Goal: Communication & Community: Answer question/provide support

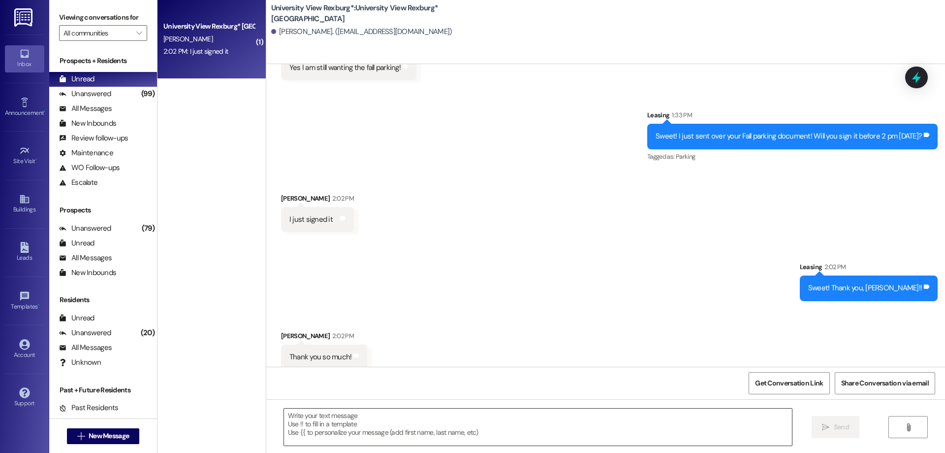
scroll to position [517, 0]
click at [376, 426] on textarea at bounding box center [538, 426] width 508 height 37
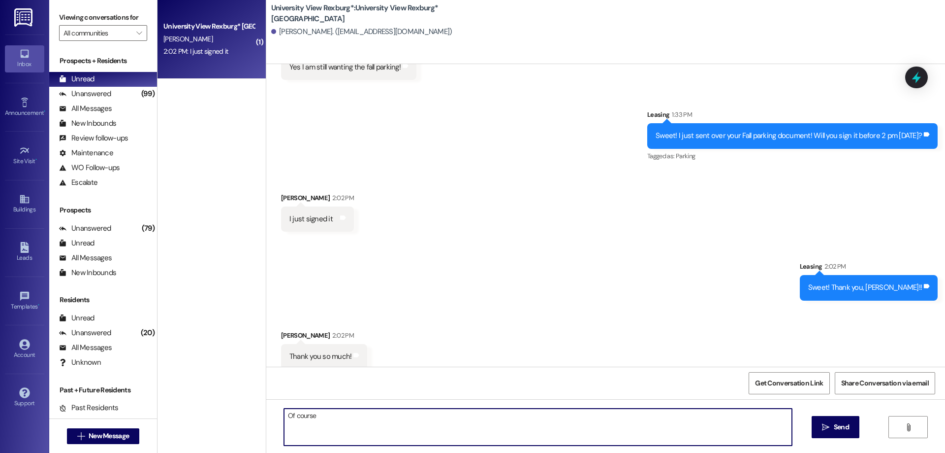
type textarea "Of course!"
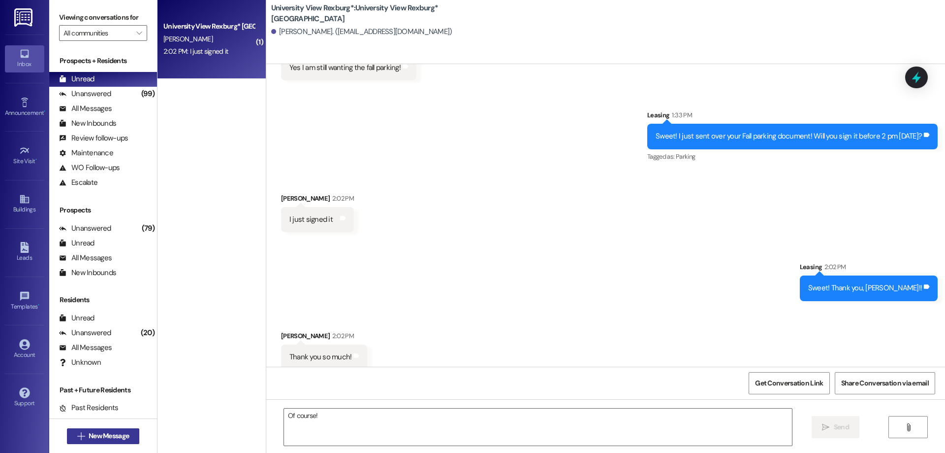
click at [125, 435] on span "New Message" at bounding box center [109, 435] width 40 height 10
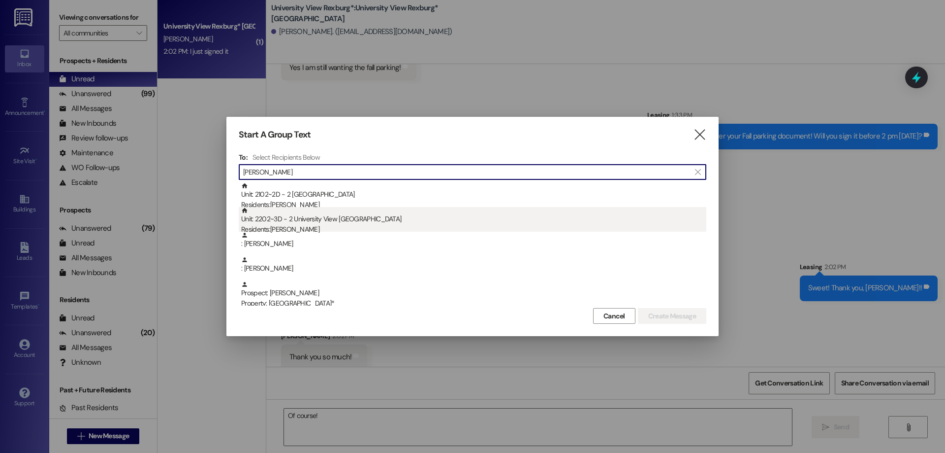
type input "[PERSON_NAME]"
click at [453, 224] on div "Unit: 2202~3D - 2 University View Rexburg Residents: [PERSON_NAME]" at bounding box center [473, 221] width 465 height 28
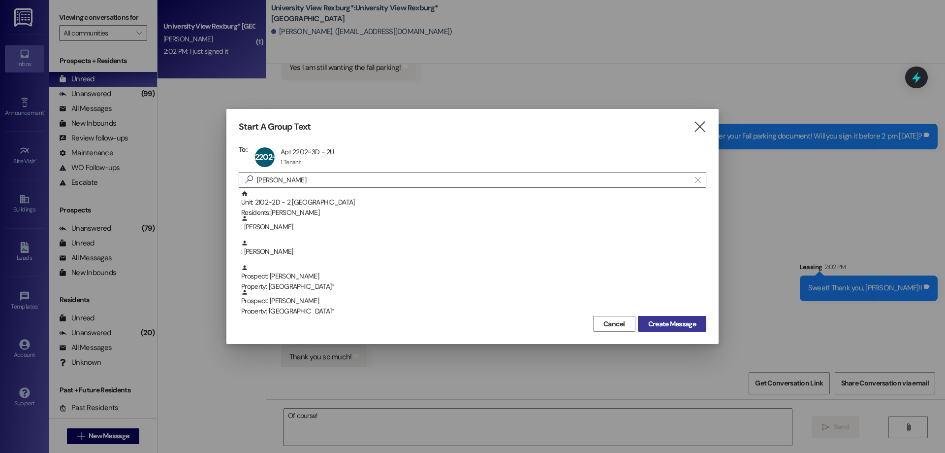
click at [684, 320] on span "Create Message" at bounding box center [672, 324] width 48 height 10
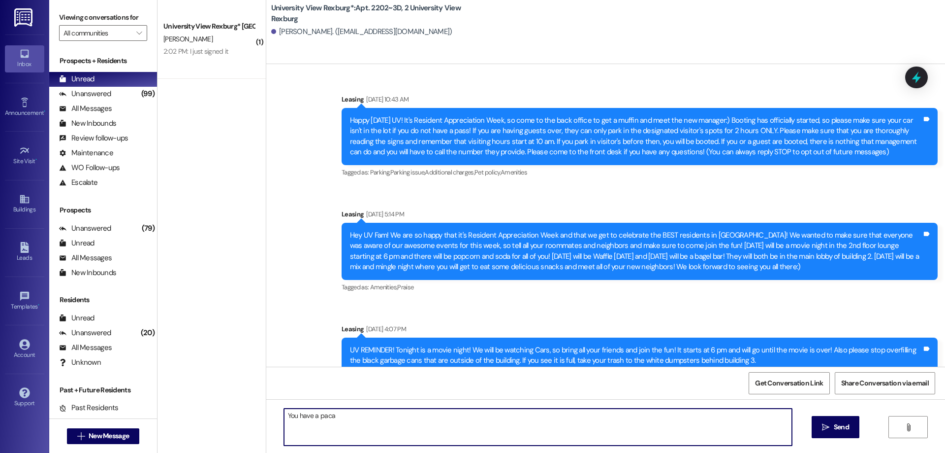
scroll to position [24110, 0]
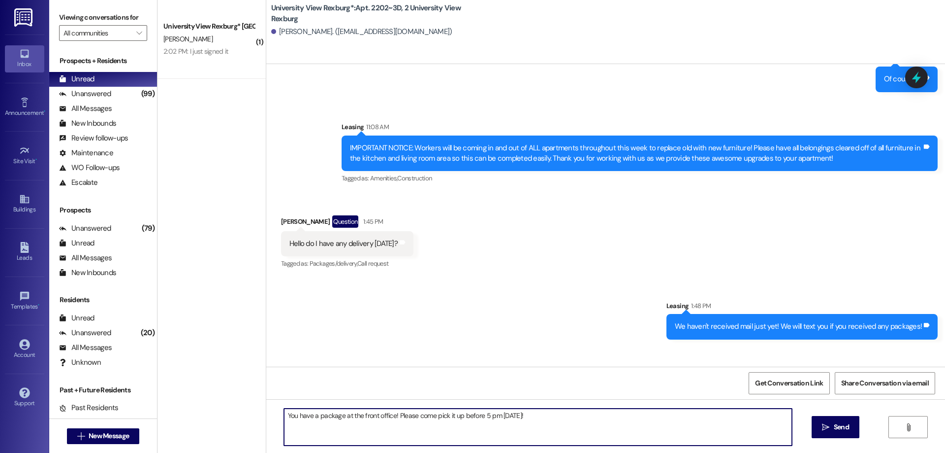
click at [311, 417] on textarea "You have a package at the front office! Please come pick it up before 5 pm [DAT…" at bounding box center [538, 426] width 508 height 37
type textarea "You have a package at the front office! Please come pick it up before 5 pm [DAT…"
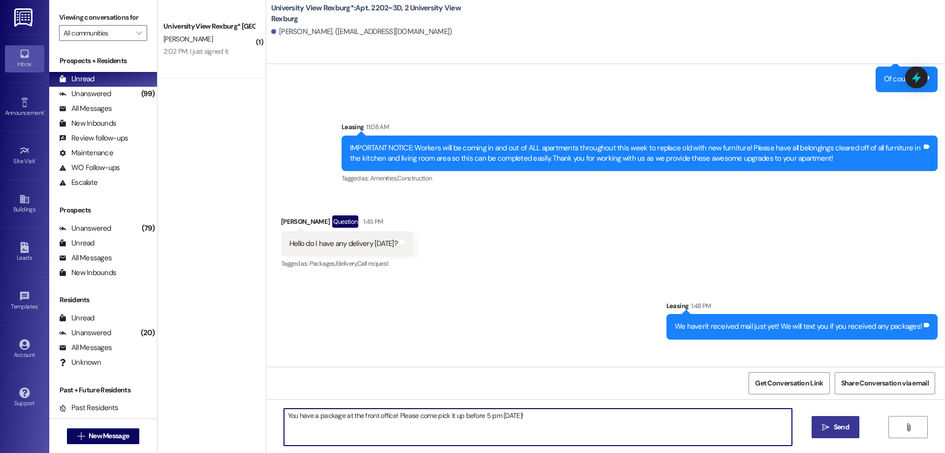
click at [843, 431] on span "Send" at bounding box center [841, 426] width 15 height 10
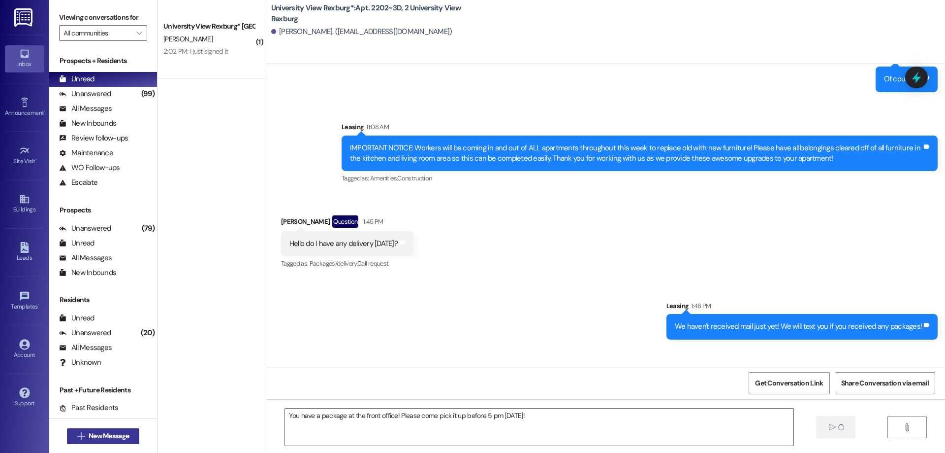
click at [95, 435] on span "New Message" at bounding box center [109, 435] width 40 height 10
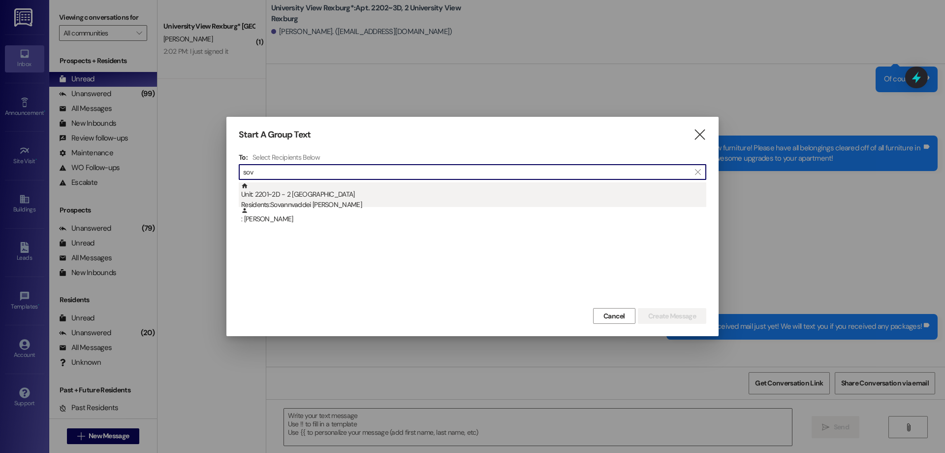
type input "sov"
click at [411, 195] on div "Unit: 2201~2D - 2 University View Rexburg Residents: Sovannvaddei Chung" at bounding box center [473, 196] width 465 height 28
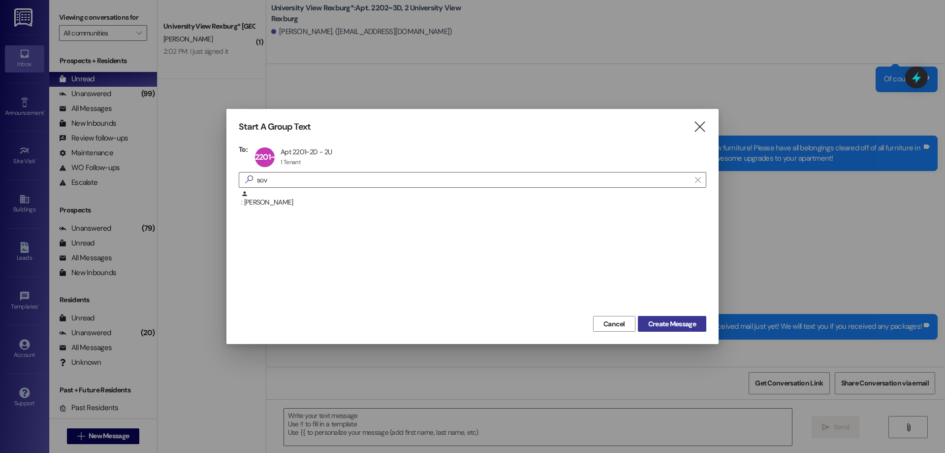
click at [679, 322] on span "Create Message" at bounding box center [672, 324] width 48 height 10
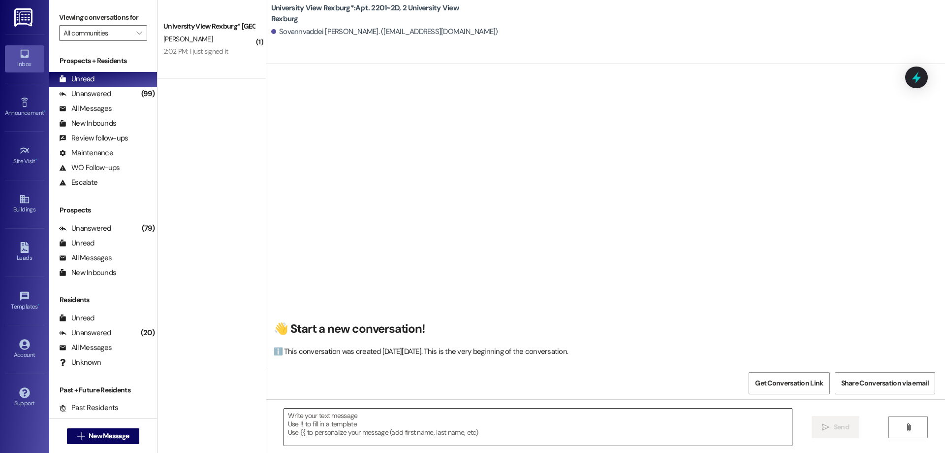
click at [318, 427] on textarea at bounding box center [538, 426] width 508 height 37
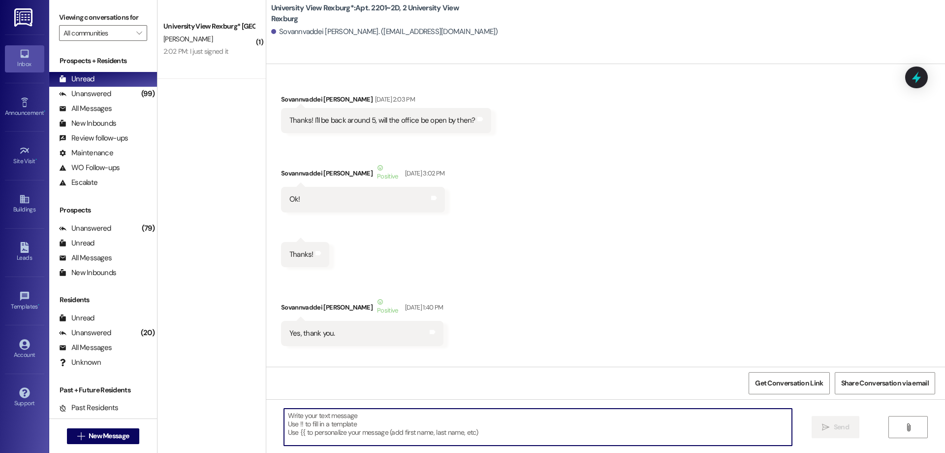
paste textarea "You have a package at the front office! Please come pick it up before 5 pm [DAT…"
type textarea "You have a package at the front office! Please come pick it up before 5 pm [DAT…"
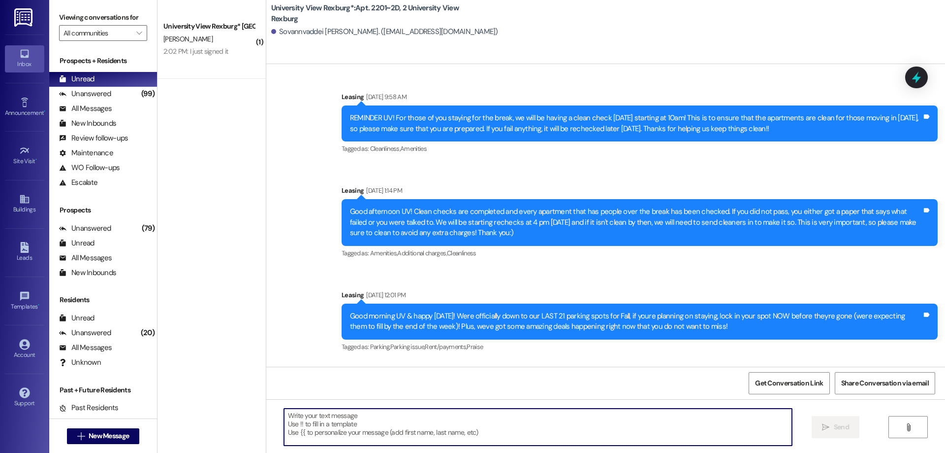
scroll to position [55933, 0]
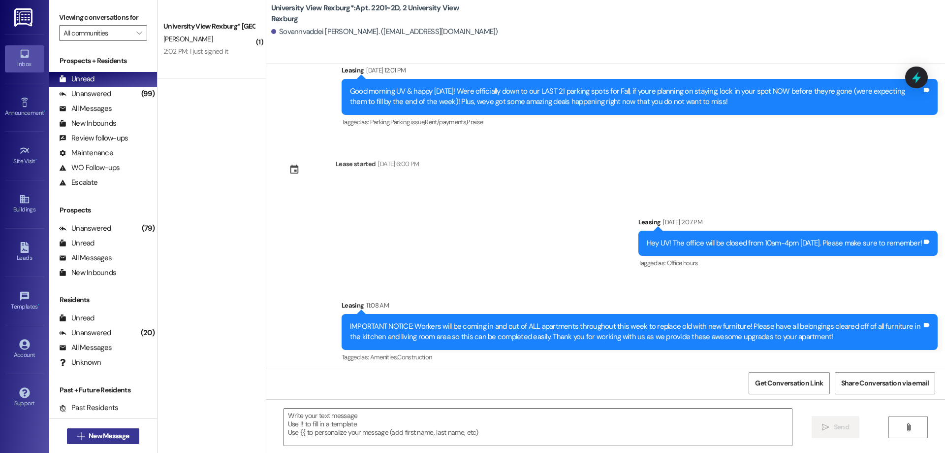
click at [91, 435] on span "New Message" at bounding box center [109, 435] width 40 height 10
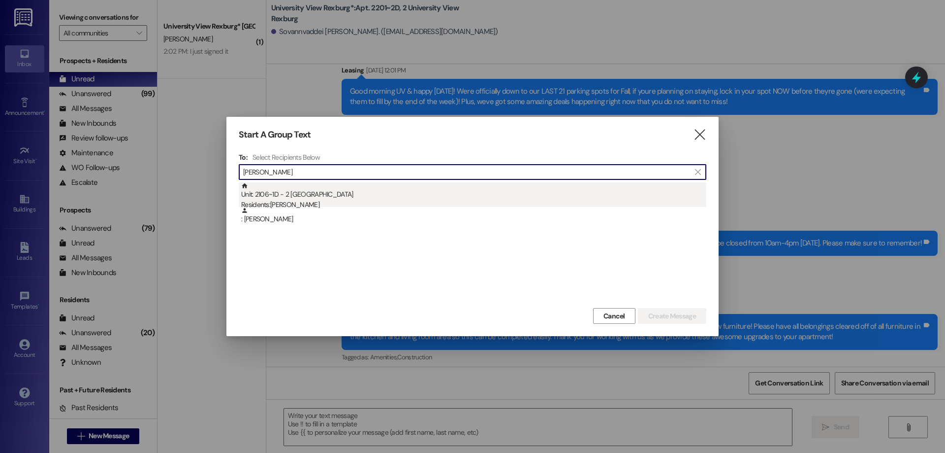
type input "[PERSON_NAME]"
click at [341, 193] on div "Unit: 2106~1D - 2 University View Rexburg Residents: [PERSON_NAME]" at bounding box center [473, 196] width 465 height 28
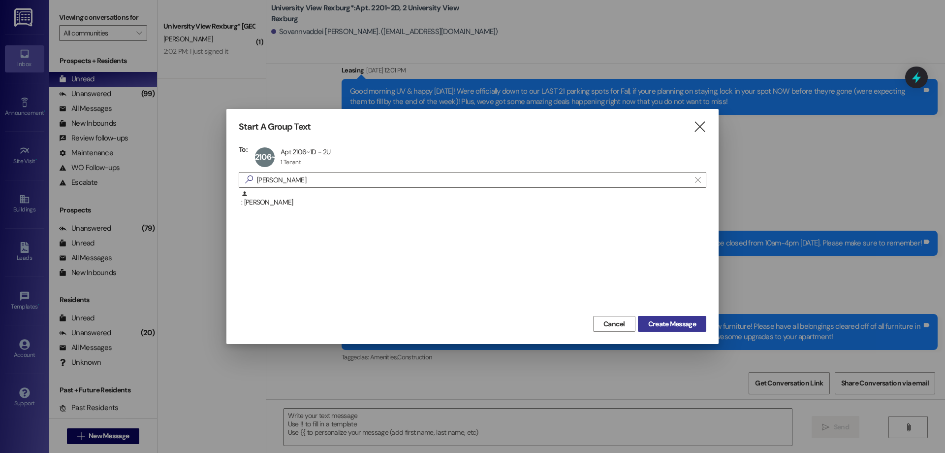
click at [697, 323] on span "Create Message" at bounding box center [673, 324] width 52 height 10
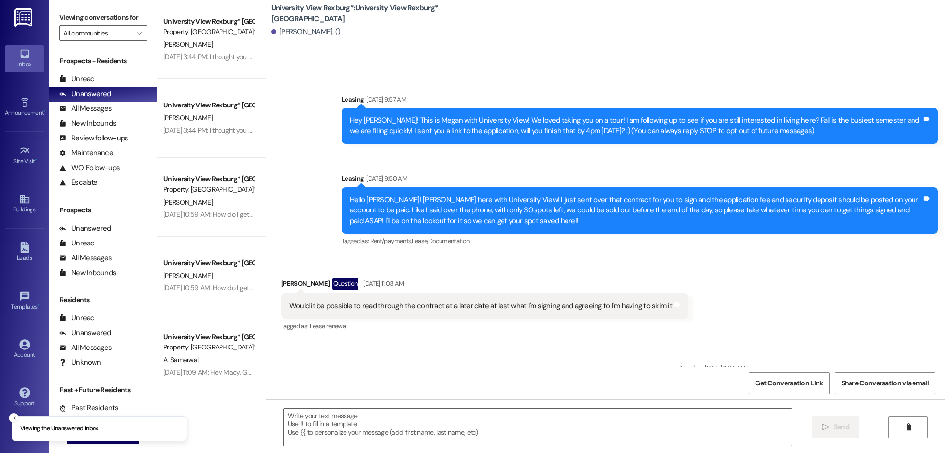
click at [13, 416] on line "Close toast" at bounding box center [13, 417] width 3 height 3
click at [106, 436] on li "Viewing the Unanswered inbox" at bounding box center [99, 429] width 175 height 26
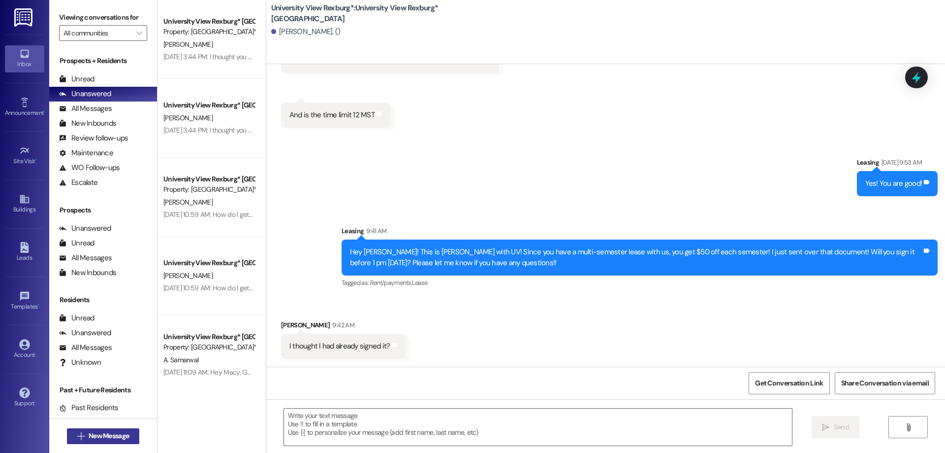
click at [118, 438] on span "New Message" at bounding box center [109, 435] width 40 height 10
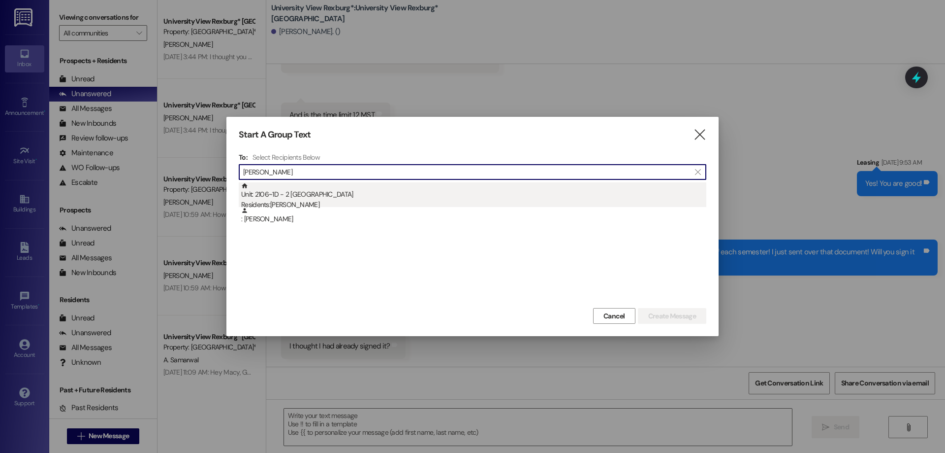
type input "[PERSON_NAME]"
click at [374, 201] on div "Residents: [PERSON_NAME]" at bounding box center [473, 204] width 465 height 10
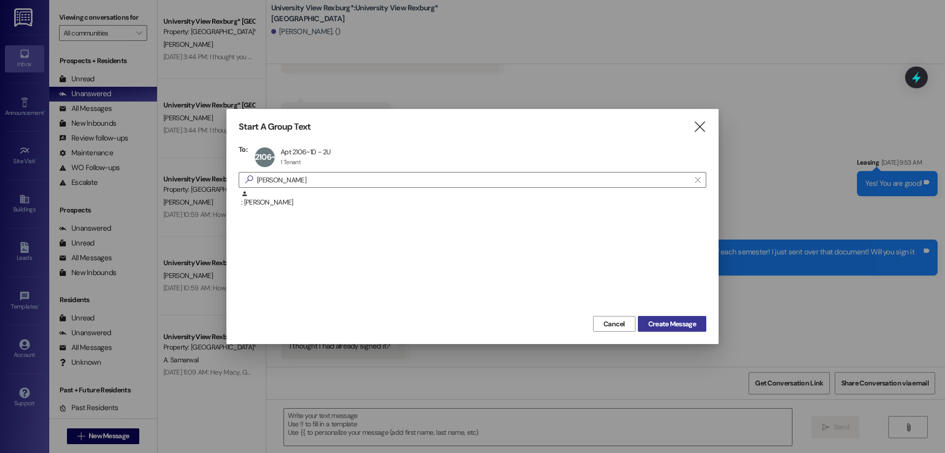
click at [679, 318] on button "Create Message" at bounding box center [672, 324] width 68 height 16
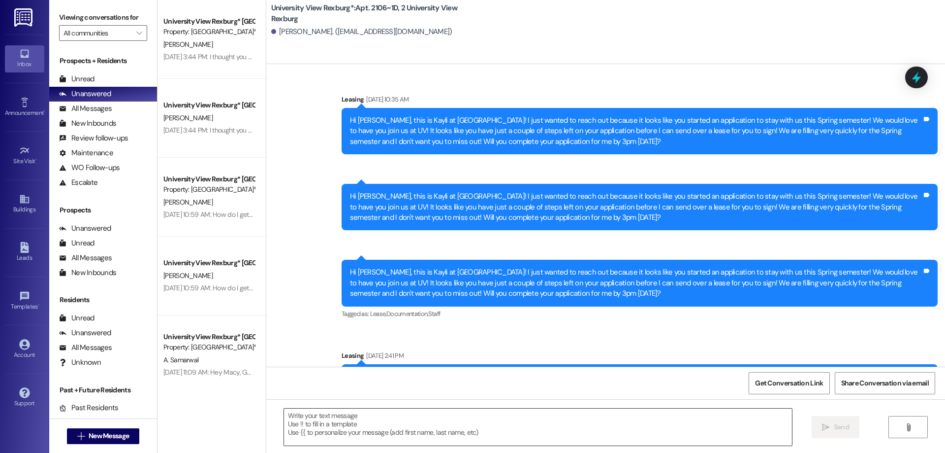
click at [386, 426] on textarea at bounding box center [538, 426] width 508 height 37
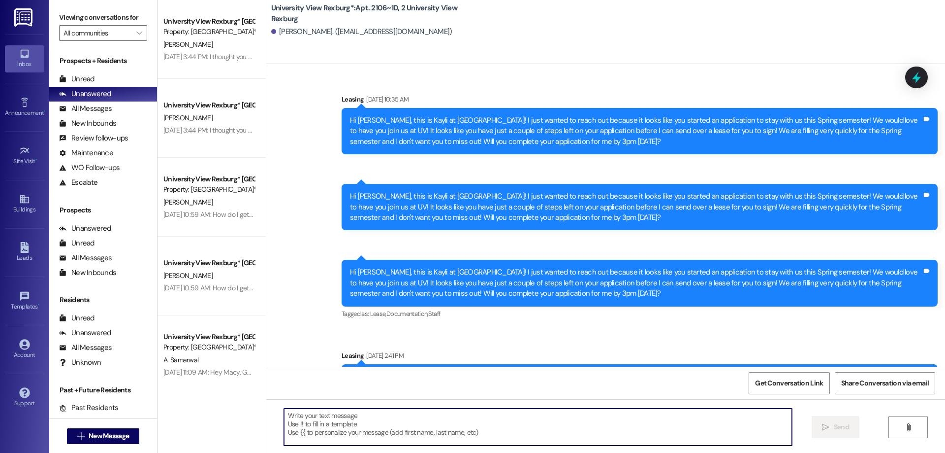
scroll to position [9595, 0]
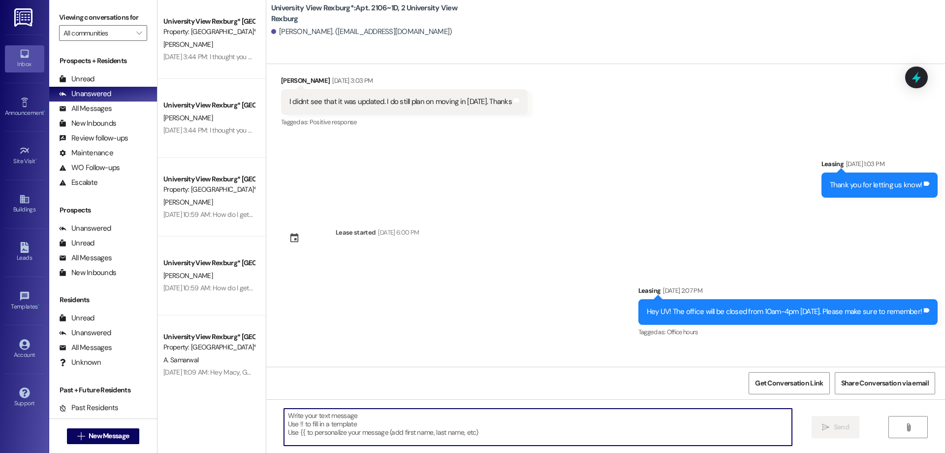
paste textarea "You have a package at the front office! Please come pick it up before 5 pm [DAT…"
type textarea "You have a package at the front office! Please come pick it up before 5 pm [DAT…"
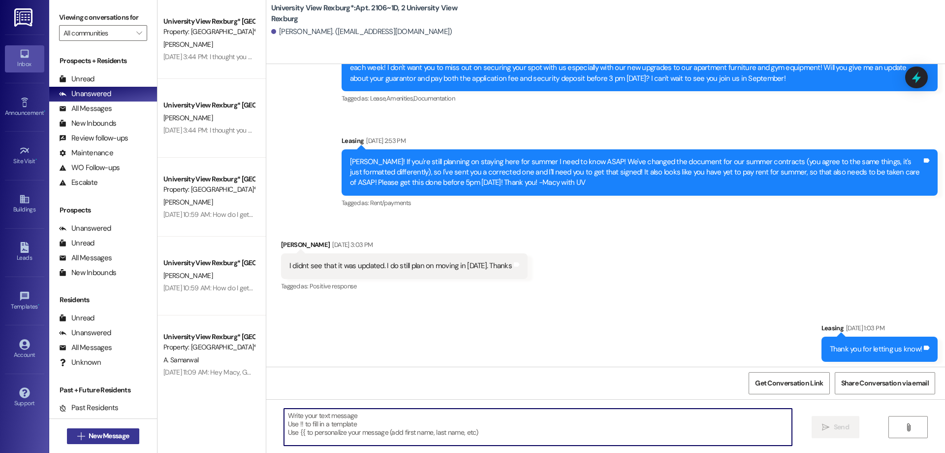
scroll to position [9291, 0]
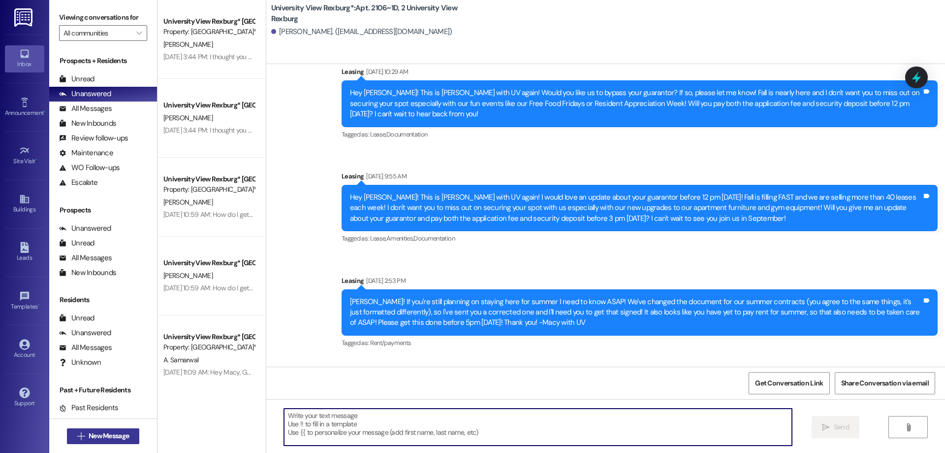
click at [100, 438] on span "New Message" at bounding box center [109, 435] width 40 height 10
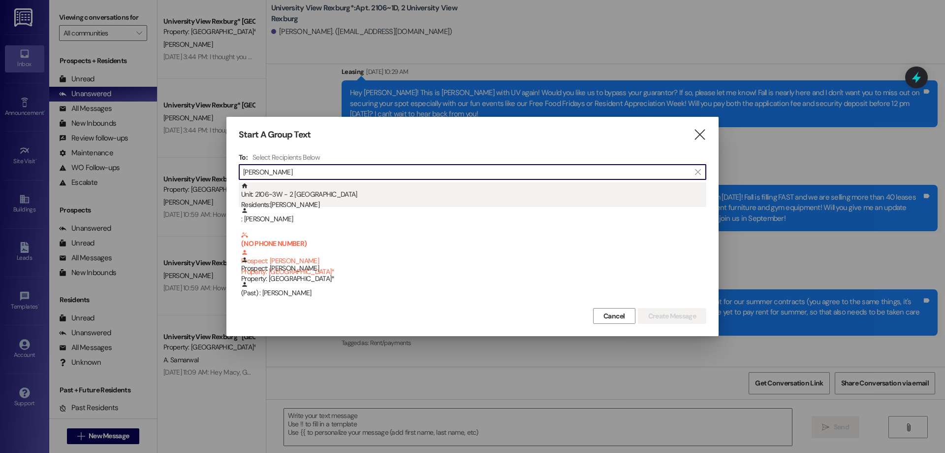
type input "[PERSON_NAME]"
click at [316, 201] on div "Residents: [PERSON_NAME]" at bounding box center [473, 204] width 465 height 10
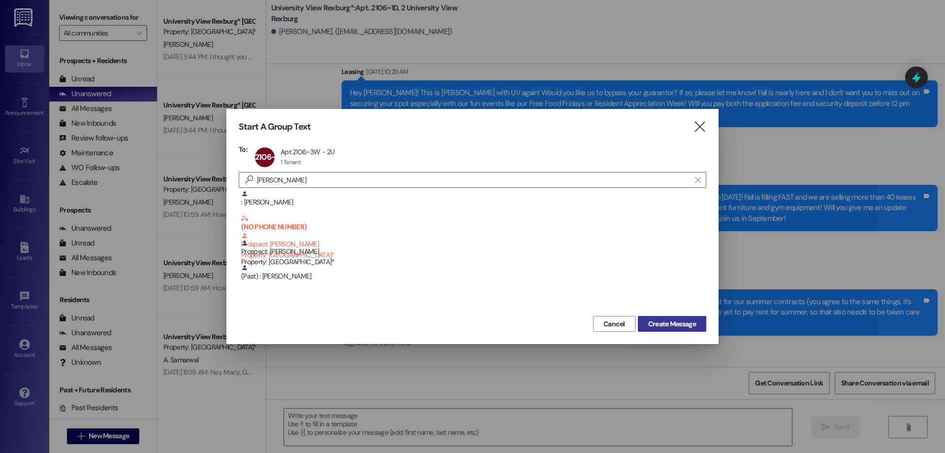
click at [662, 325] on span "Create Message" at bounding box center [672, 324] width 48 height 10
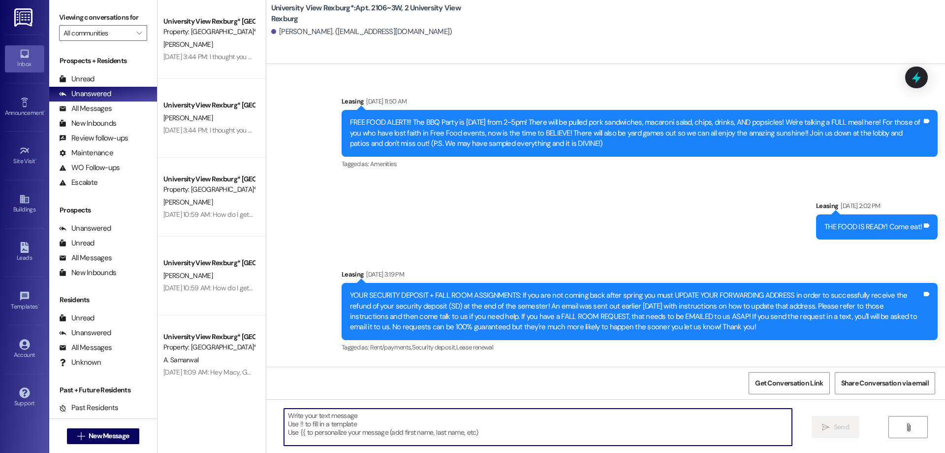
type textarea "You have a package at the front office! Please come pick it up before 5 pm [DAT…"
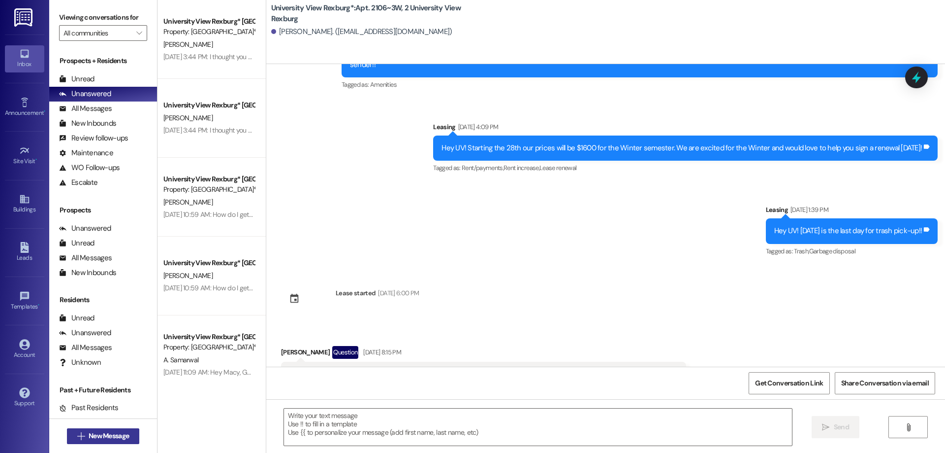
click at [116, 431] on span "New Message" at bounding box center [109, 435] width 40 height 10
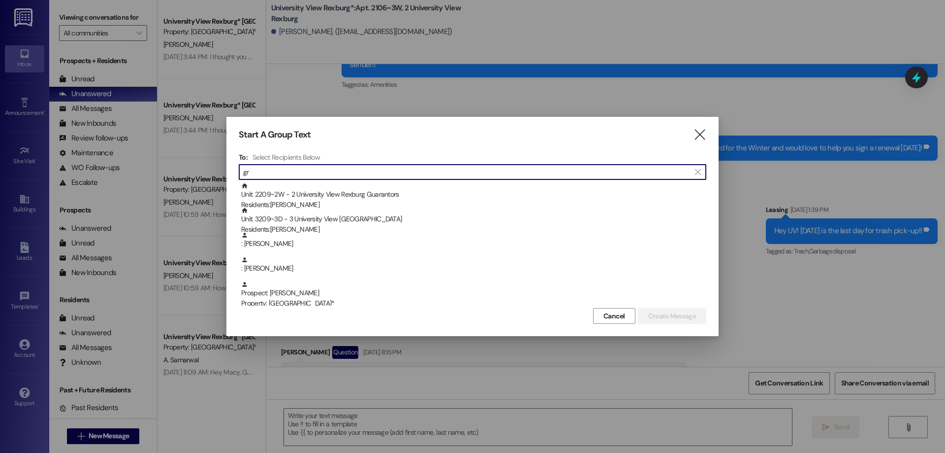
type input "g"
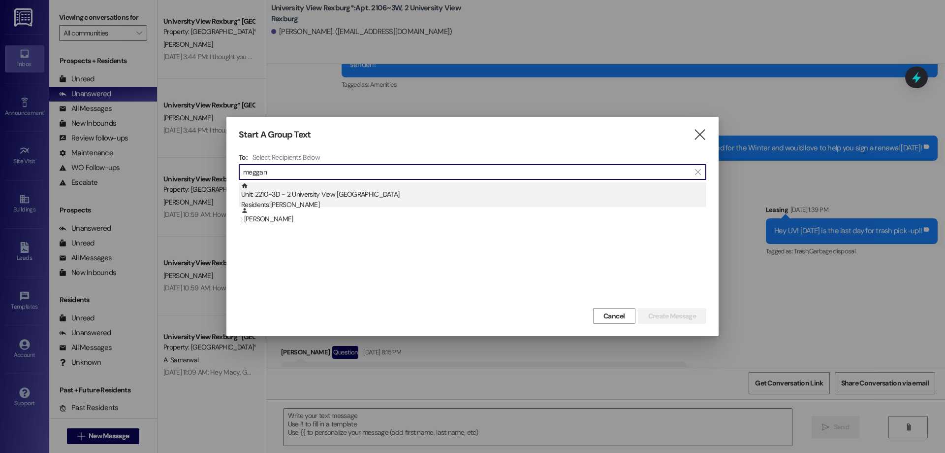
type input "meggan"
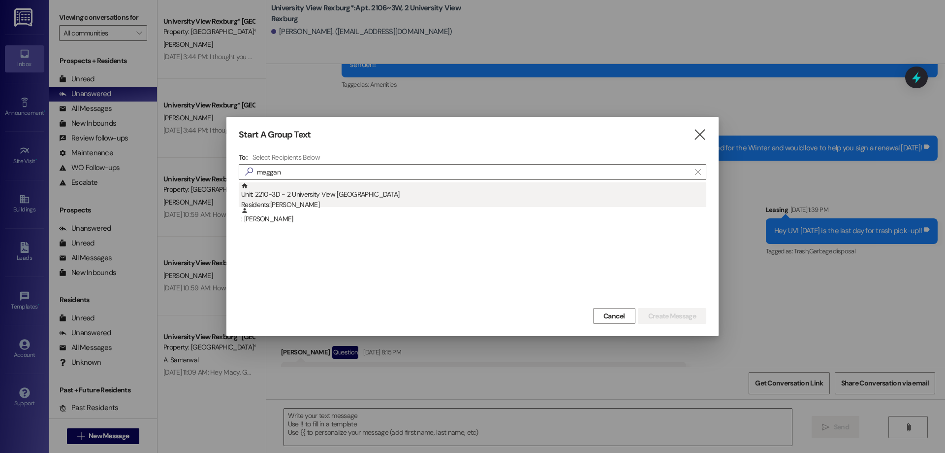
click at [350, 192] on div "Unit: 2210~3D - 2 University View Rexburg Residents: [PERSON_NAME]" at bounding box center [473, 196] width 465 height 28
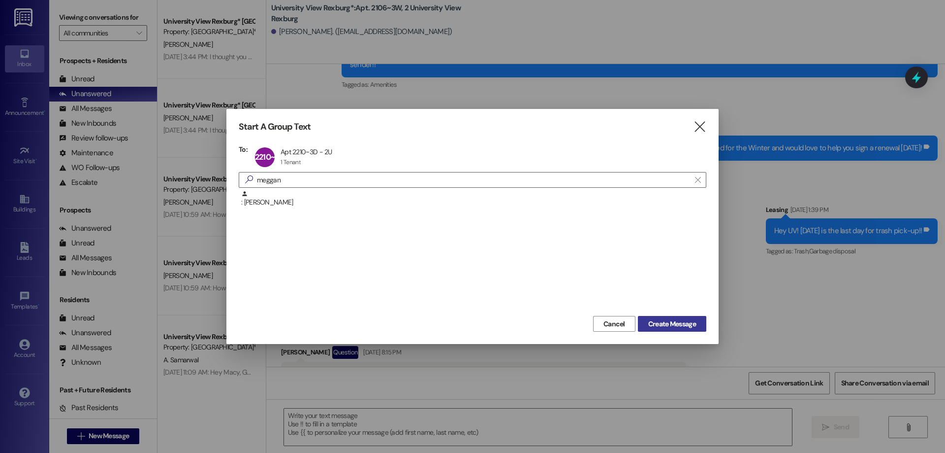
click at [658, 319] on button "Create Message" at bounding box center [672, 324] width 68 height 16
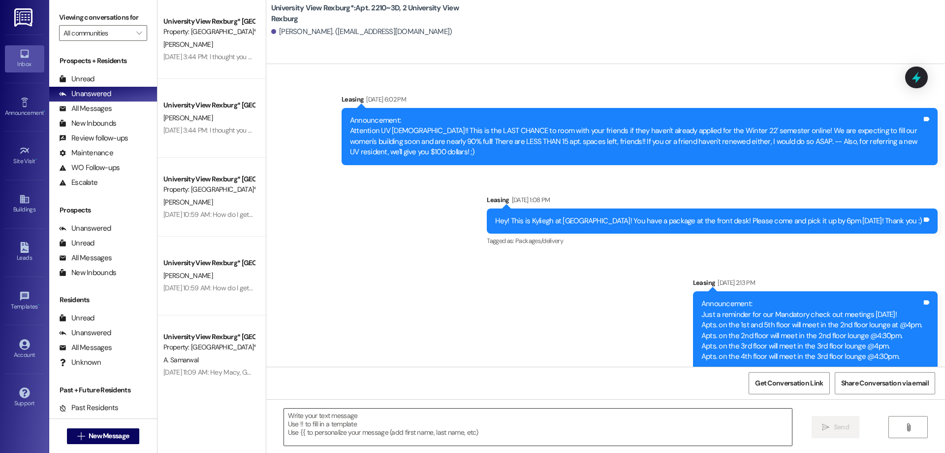
click at [500, 415] on textarea at bounding box center [538, 426] width 508 height 37
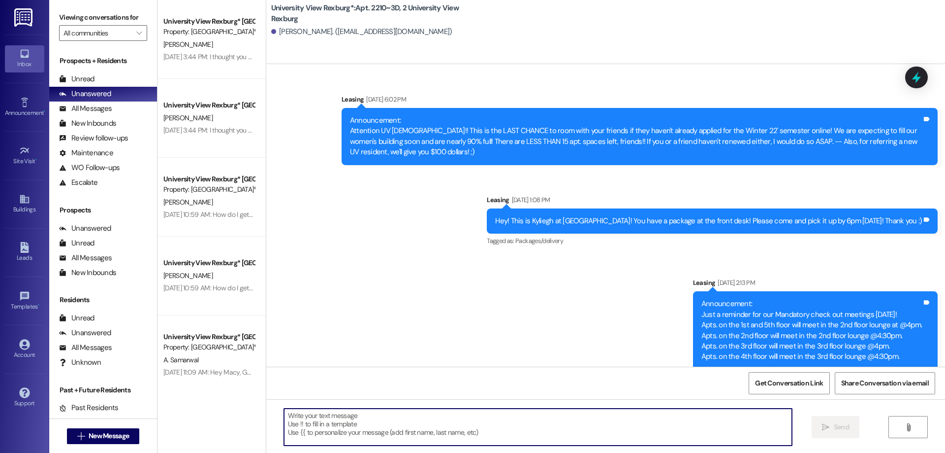
paste textarea "You have a package at the front office! Please come pick it up before 5 pm [DAT…"
type textarea "You have a package at the front office! Please come pick it up before 5 pm [DAT…"
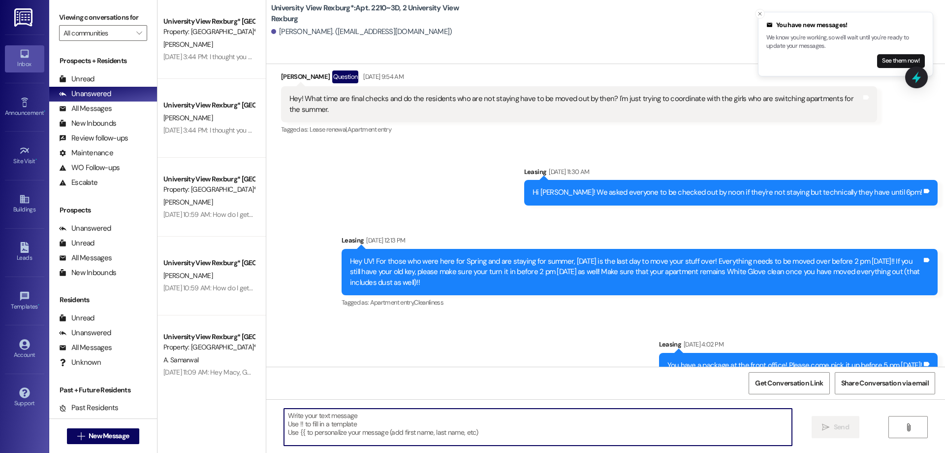
scroll to position [86500, 0]
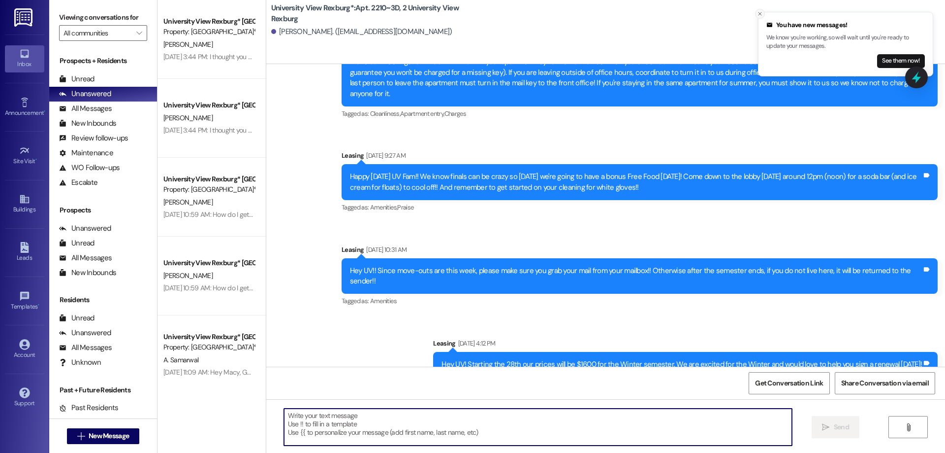
click at [758, 16] on icon "Close toast" at bounding box center [760, 14] width 6 height 6
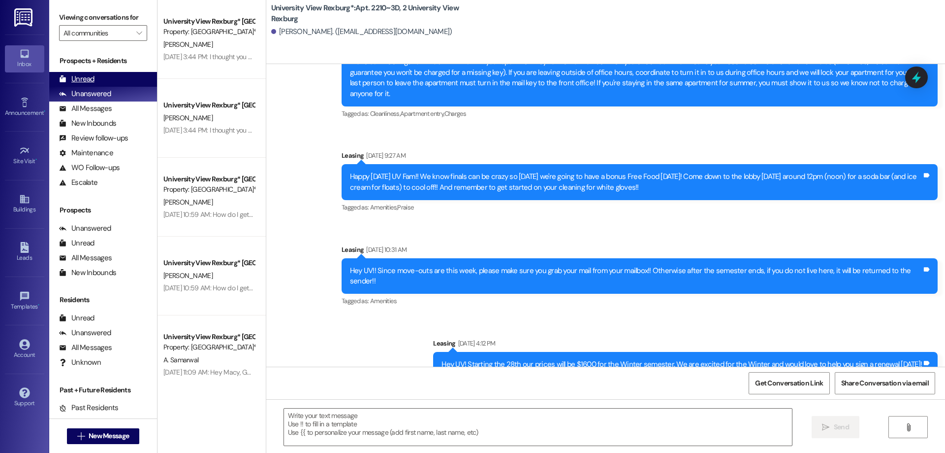
click at [107, 79] on div "Unread (0)" at bounding box center [103, 79] width 108 height 15
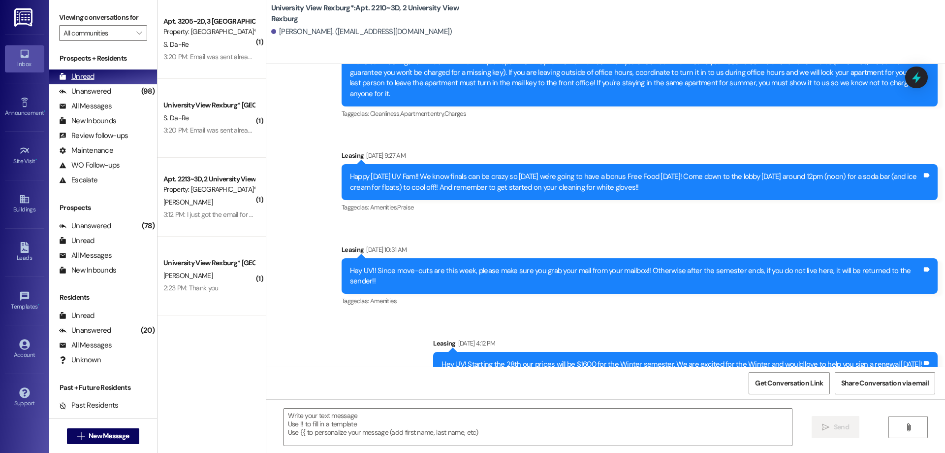
scroll to position [0, 0]
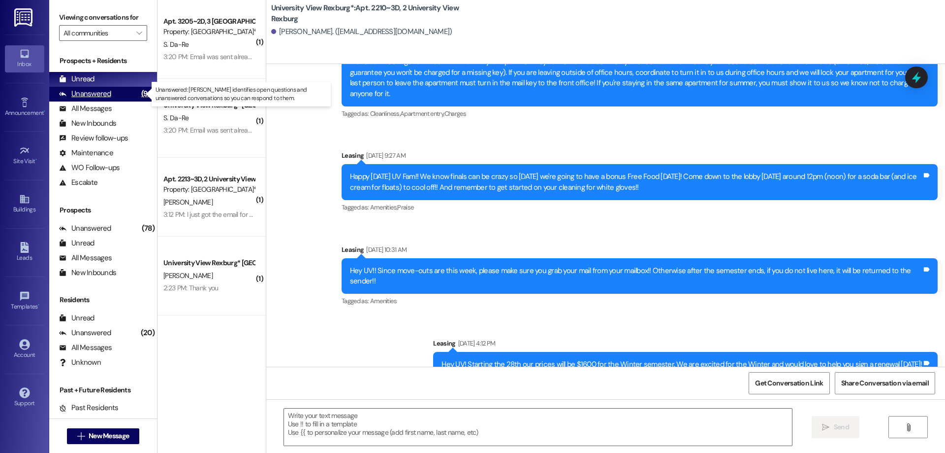
click at [94, 90] on div "Unanswered" at bounding box center [85, 94] width 52 height 10
click at [92, 76] on div "Unread" at bounding box center [76, 79] width 35 height 10
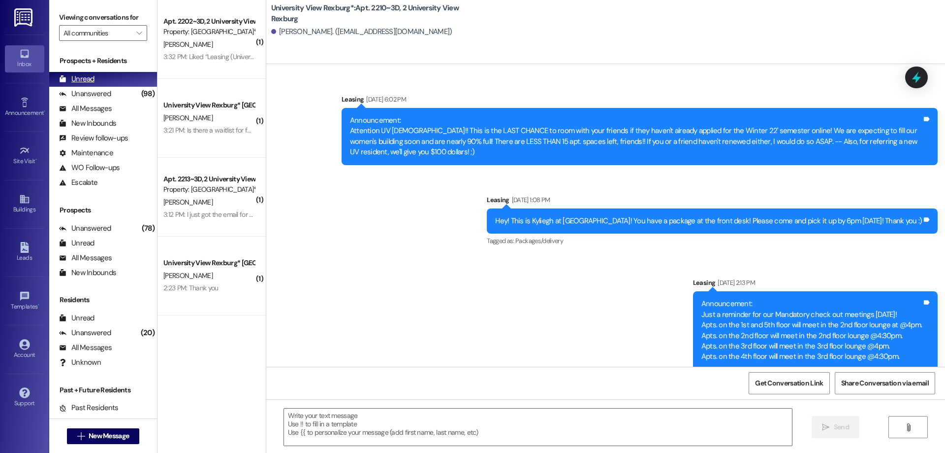
scroll to position [86500, 0]
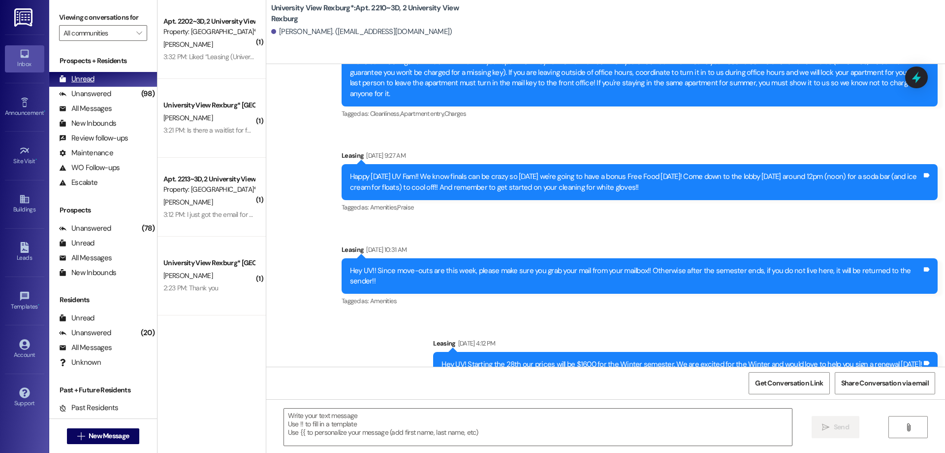
click at [127, 92] on div "Unanswered (98)" at bounding box center [103, 94] width 108 height 15
click at [118, 81] on div "Unread (0)" at bounding box center [103, 79] width 108 height 15
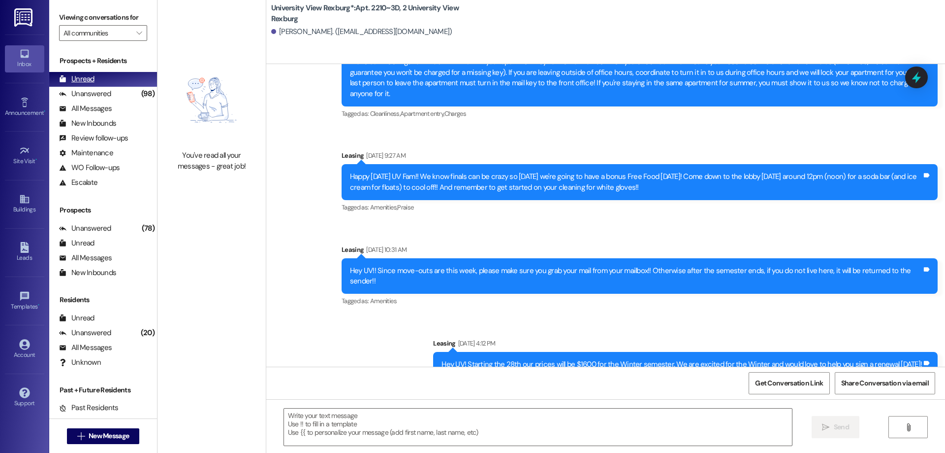
drag, startPoint x: 128, startPoint y: 95, endPoint x: 124, endPoint y: 82, distance: 13.5
click at [139, 94] on div "(98)" at bounding box center [148, 93] width 18 height 15
click at [122, 79] on div "Unread (0)" at bounding box center [103, 79] width 108 height 15
click at [139, 95] on div "(98)" at bounding box center [148, 93] width 18 height 15
click at [122, 77] on div "Unread (0)" at bounding box center [103, 79] width 108 height 15
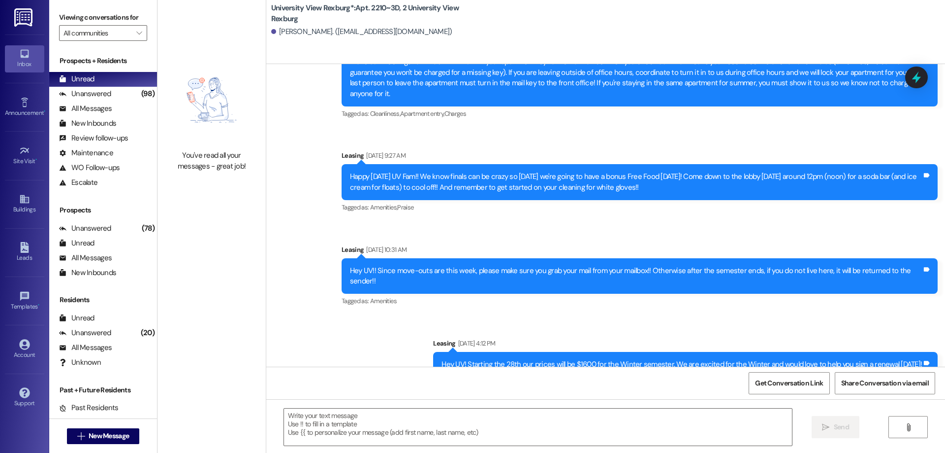
scroll to position [86747, 0]
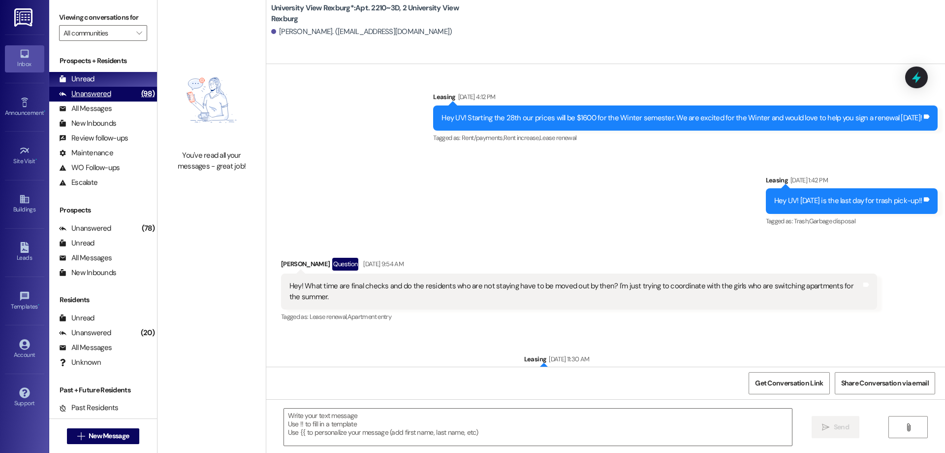
click at [121, 95] on div "Unanswered (98)" at bounding box center [103, 94] width 108 height 15
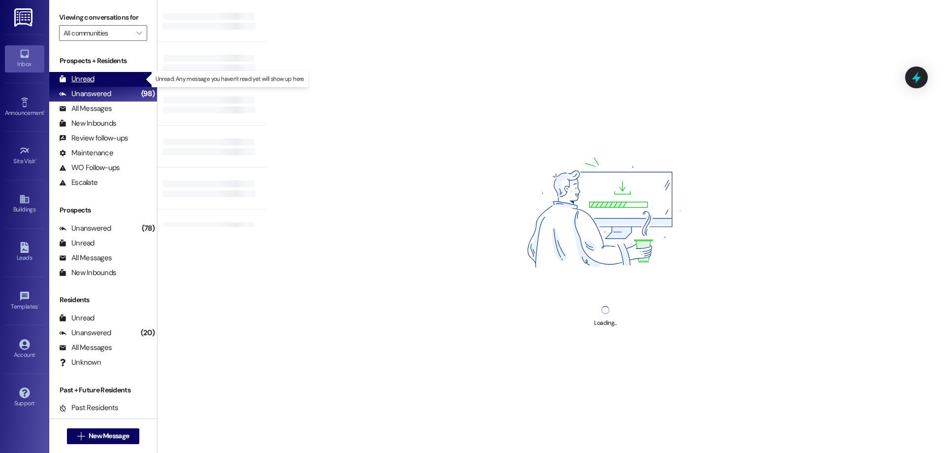
click at [113, 82] on div "Unread (0)" at bounding box center [103, 79] width 108 height 15
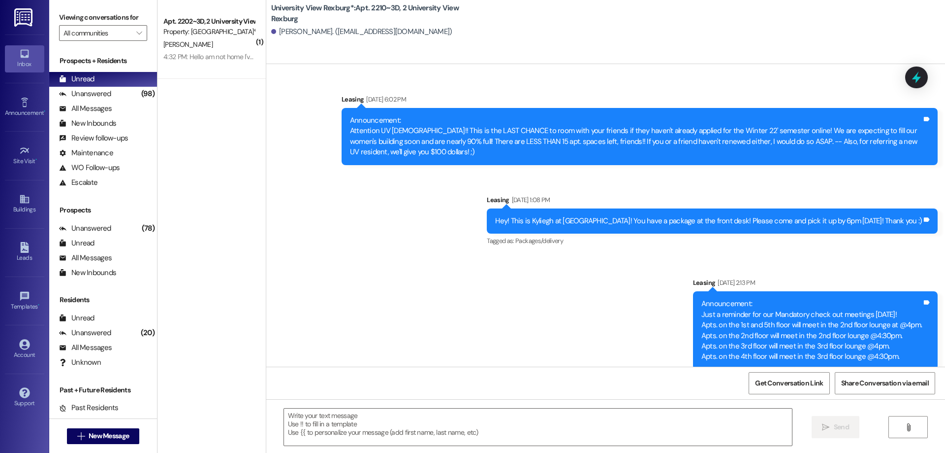
scroll to position [86500, 0]
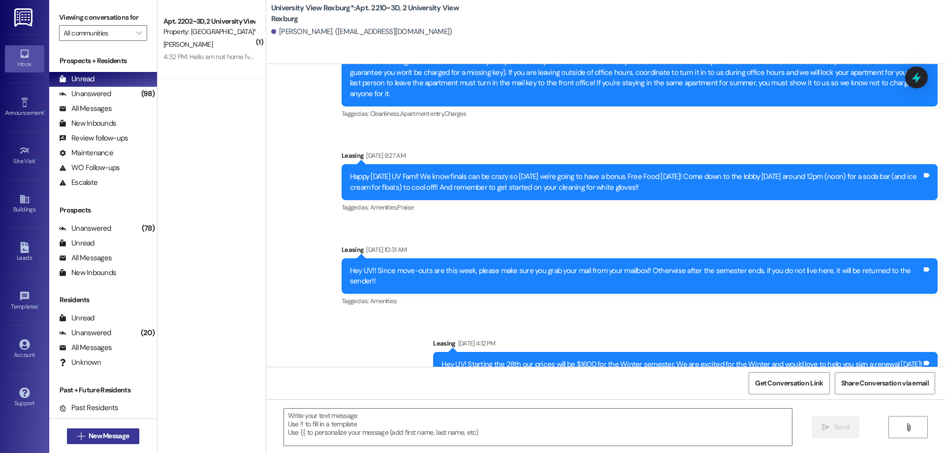
click at [115, 437] on span "New Message" at bounding box center [109, 435] width 40 height 10
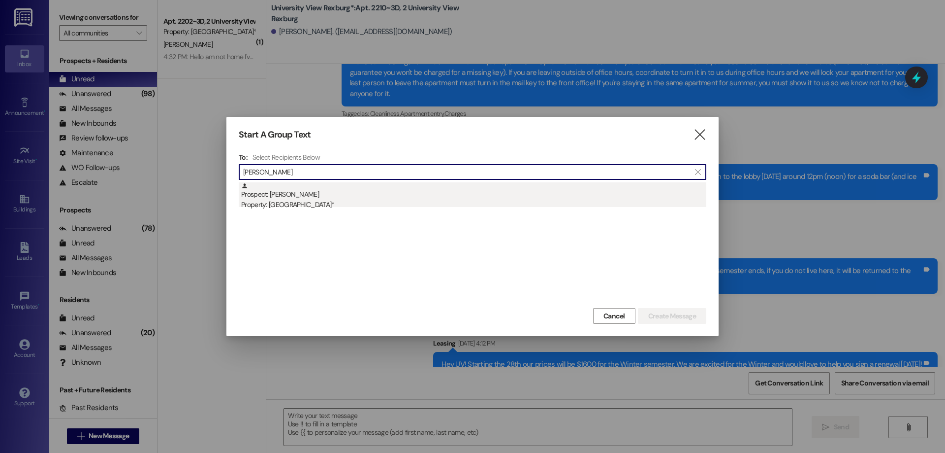
type input "[PERSON_NAME]"
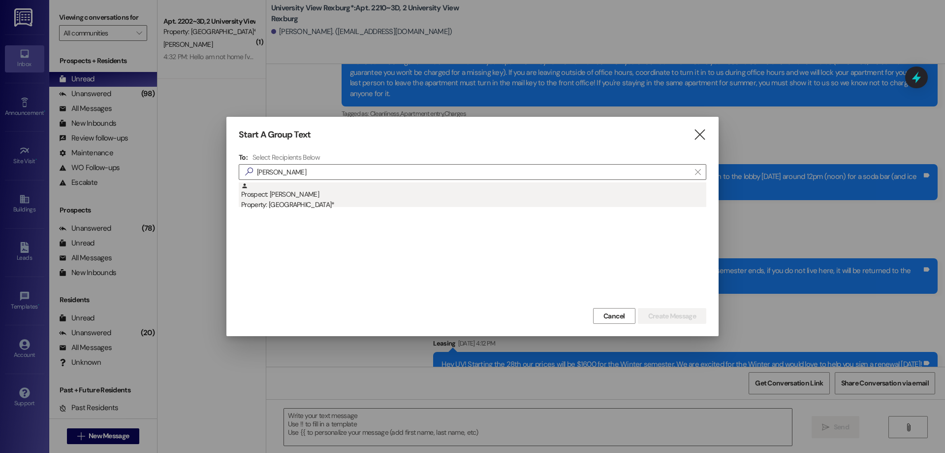
click at [606, 204] on div "Property: [GEOGRAPHIC_DATA]*" at bounding box center [473, 204] width 465 height 10
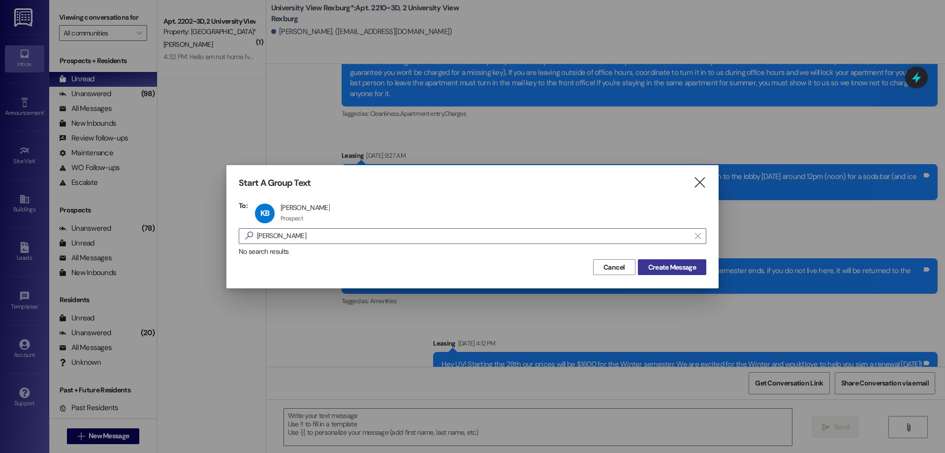
click at [656, 265] on span "Create Message" at bounding box center [672, 267] width 48 height 10
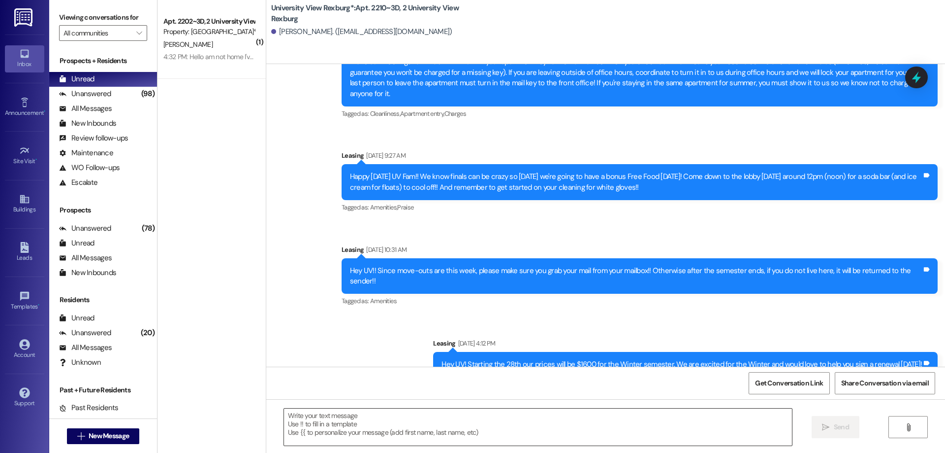
drag, startPoint x: 499, startPoint y: 342, endPoint x: 318, endPoint y: 425, distance: 199.4
click at [318, 425] on textarea at bounding box center [538, 426] width 508 height 37
type textarea "J"
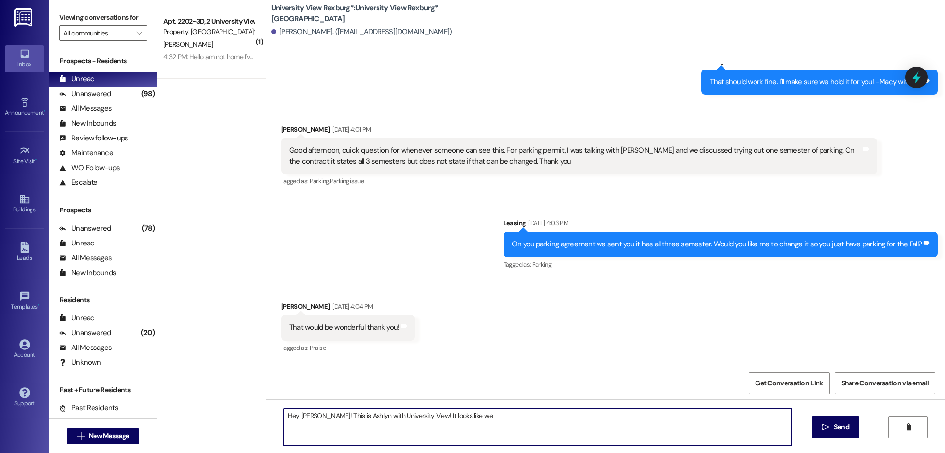
scroll to position [843, 0]
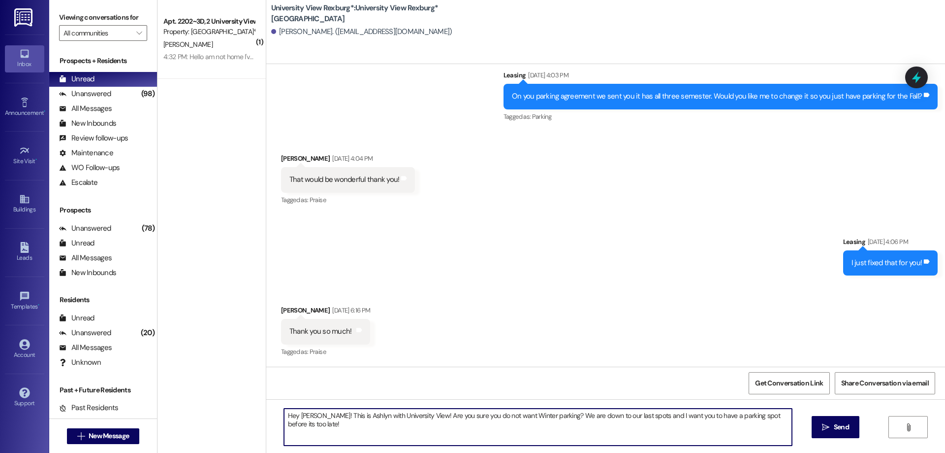
type textarea "Hey [PERSON_NAME]! This is Ashlyn with University View! Are you sure you do not…"
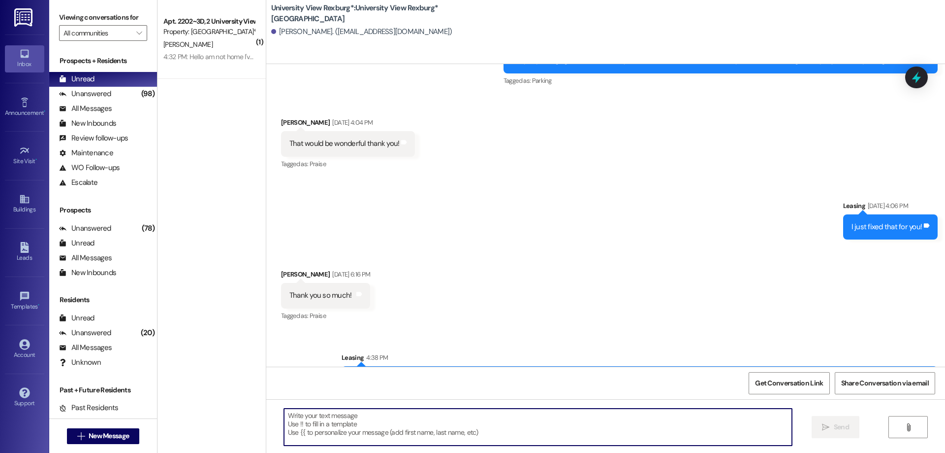
scroll to position [912, 0]
